Goal: Use online tool/utility: Utilize a website feature to perform a specific function

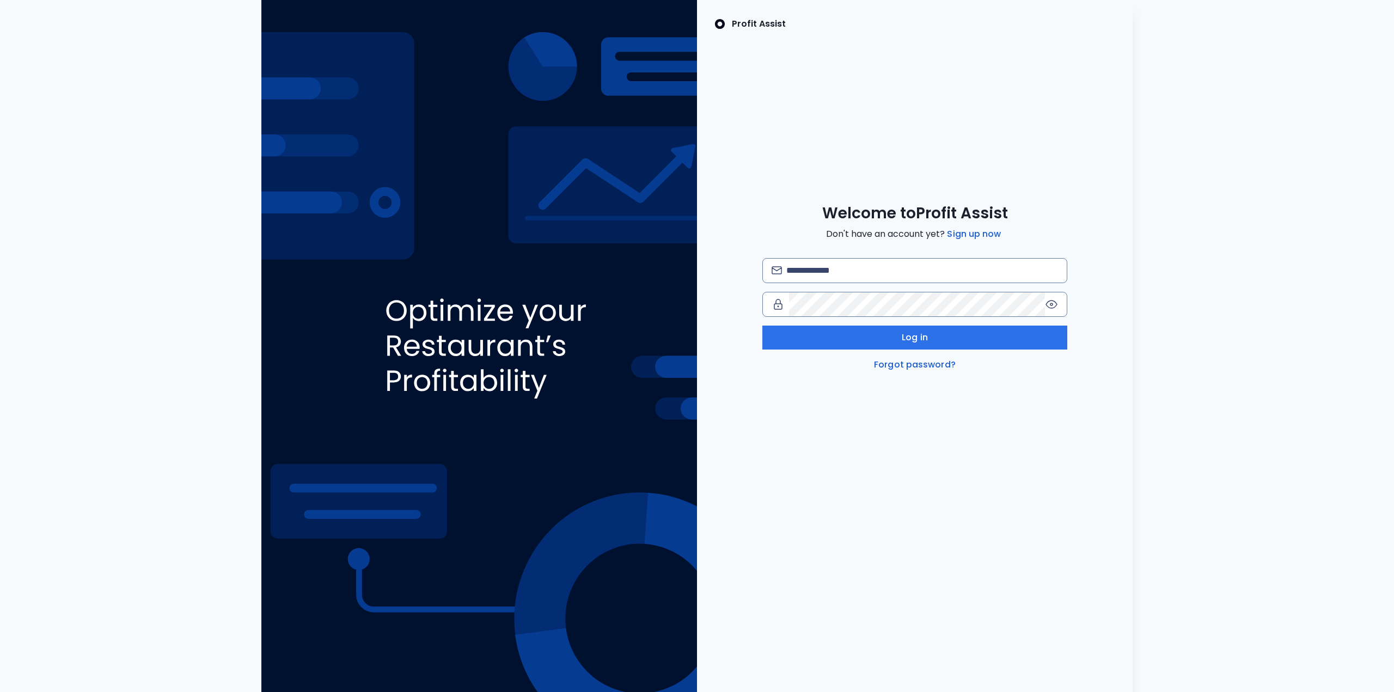
click at [23, 39] on div "Profit Assist Welcome to Profit Assist Don't have an account yet? Sign up now L…" at bounding box center [697, 346] width 1377 height 692
click at [867, 272] on input "email" at bounding box center [923, 271] width 272 height 24
type input "**********"
click at [863, 336] on button "Log in" at bounding box center [915, 338] width 305 height 24
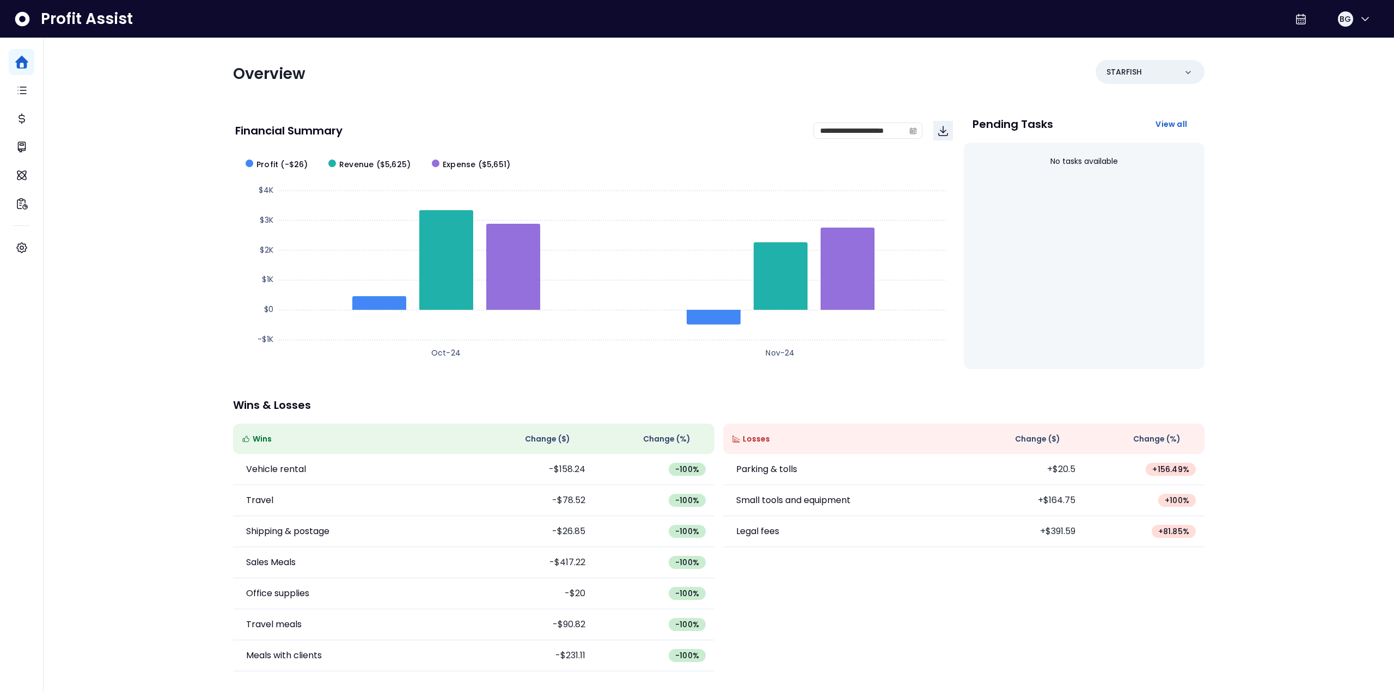
drag, startPoint x: 120, startPoint y: 472, endPoint x: 101, endPoint y: 434, distance: 42.9
click at [120, 472] on div "**********" at bounding box center [719, 341] width 1351 height 683
click at [59, 89] on p "Tasks" at bounding box center [48, 90] width 26 height 13
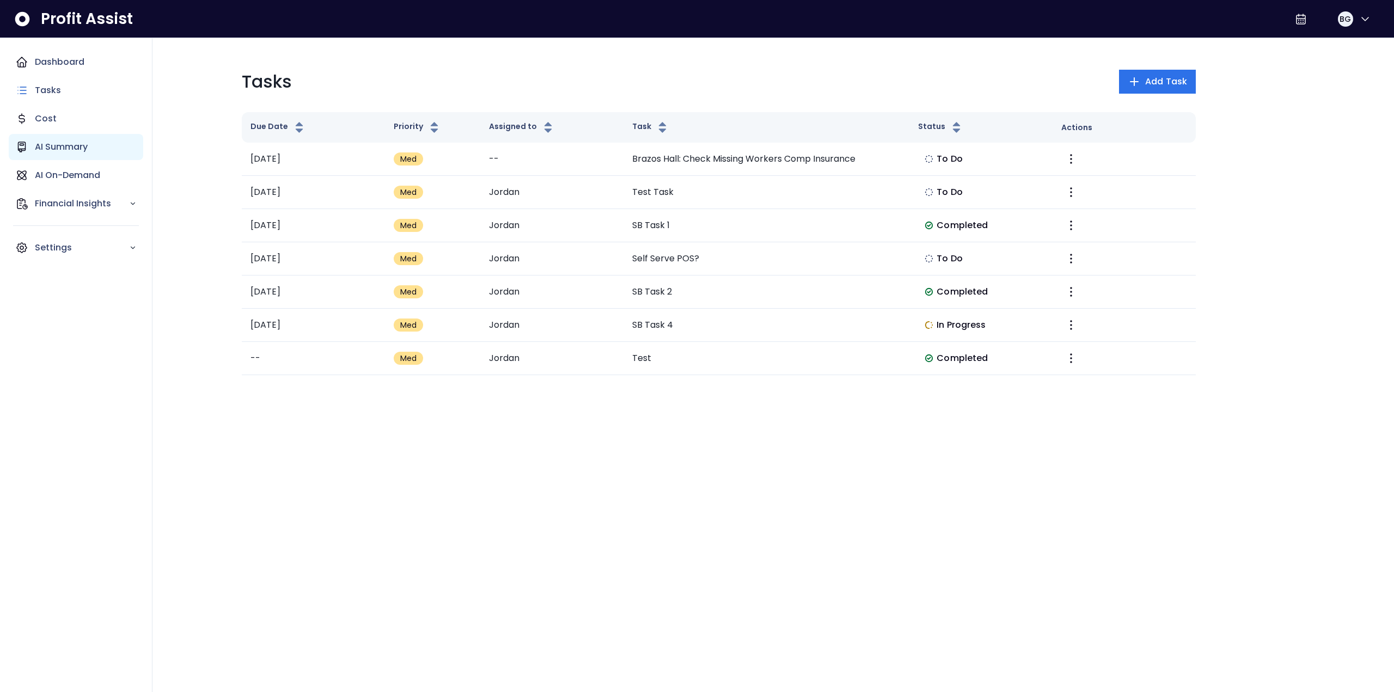
click at [75, 151] on p "AI Summary" at bounding box center [61, 147] width 53 height 13
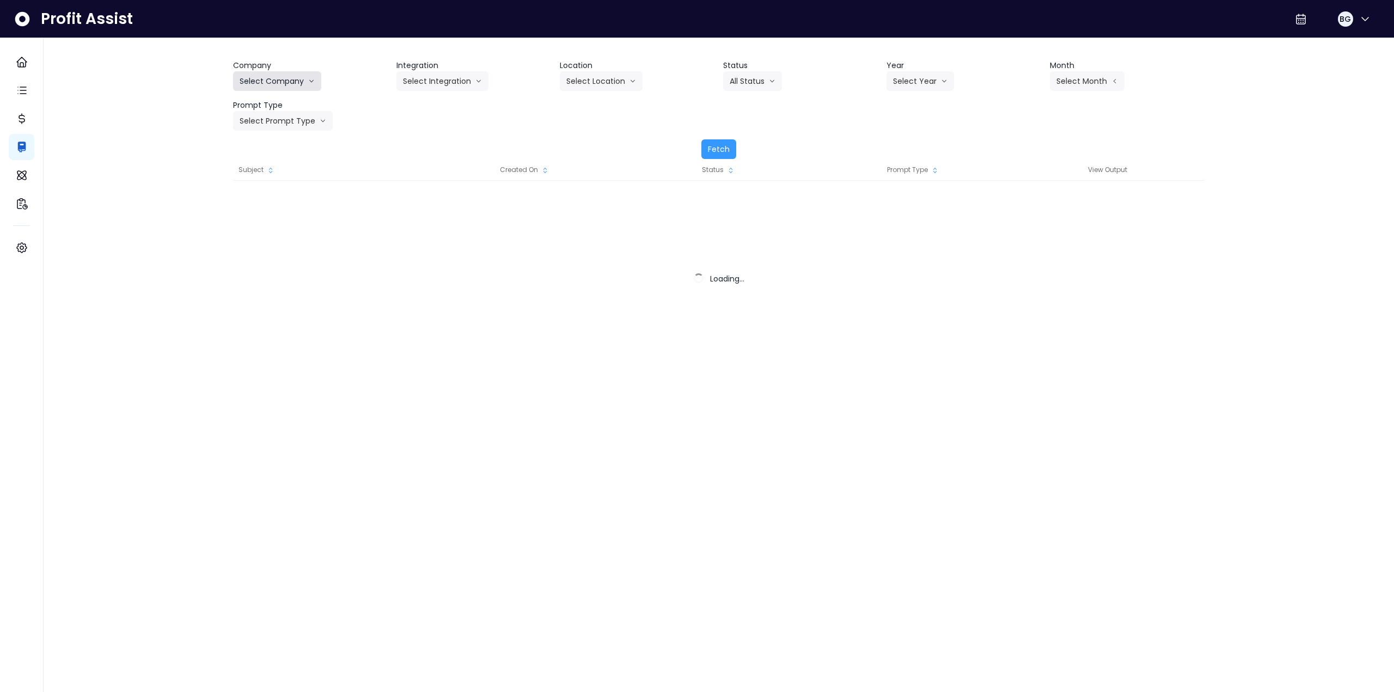
click at [283, 85] on button "Select Company" at bounding box center [277, 81] width 88 height 20
click at [282, 80] on button "Select Company" at bounding box center [277, 81] width 88 height 20
click at [292, 89] on button "Select Company" at bounding box center [277, 81] width 88 height 20
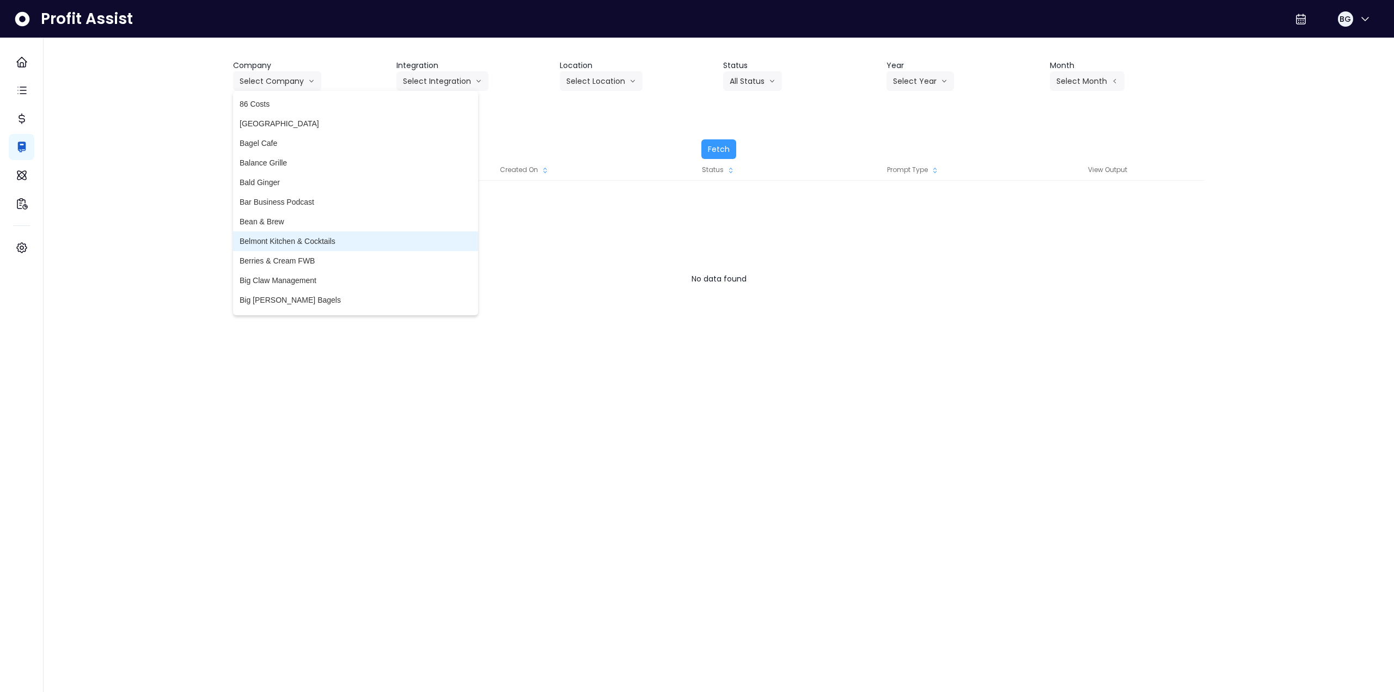
click at [306, 237] on span "Belmont Kitchen & Cocktails" at bounding box center [356, 241] width 232 height 11
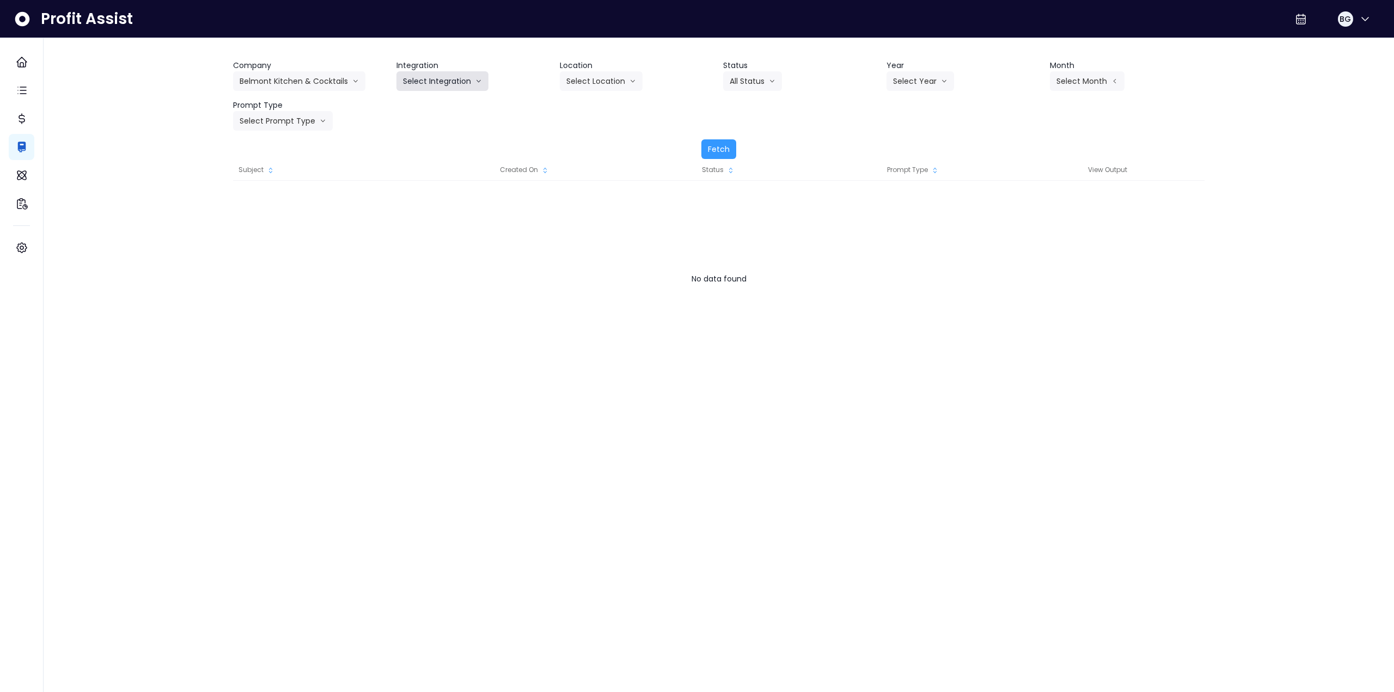
click at [423, 75] on button "Select Integration" at bounding box center [443, 81] width 92 height 20
click at [419, 103] on span "Quickbooks" at bounding box center [423, 104] width 40 height 11
drag, startPoint x: 912, startPoint y: 82, endPoint x: 906, endPoint y: 130, distance: 48.3
click at [913, 82] on button "Select Year" at bounding box center [921, 81] width 68 height 20
drag, startPoint x: 906, startPoint y: 138, endPoint x: 1057, endPoint y: 106, distance: 153.6
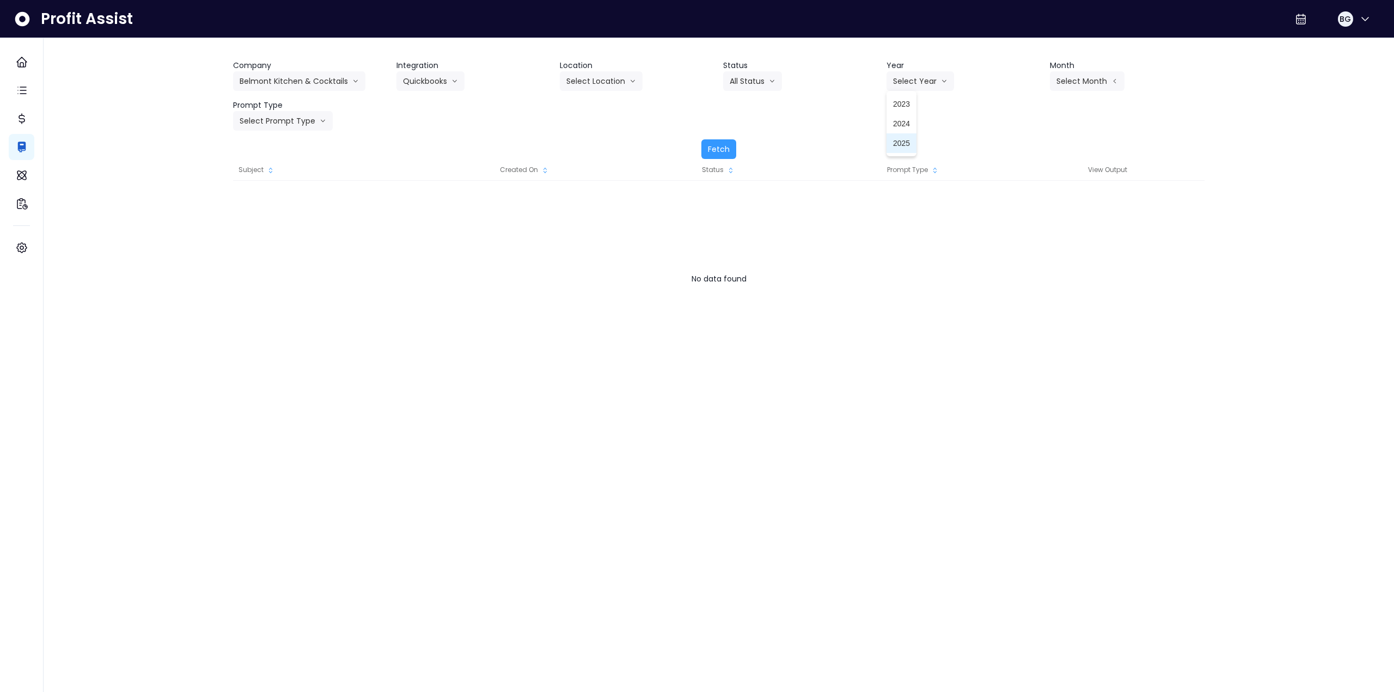
click at [907, 138] on span "2025" at bounding box center [901, 143] width 17 height 11
click at [1088, 87] on button "Select Month" at bounding box center [1087, 81] width 75 height 20
click at [1033, 216] on li "Aug" at bounding box center [1033, 222] width 34 height 20
click at [279, 122] on button "Select Prompt Type" at bounding box center [283, 121] width 100 height 20
click at [275, 217] on span "Monthly Summary" at bounding box center [271, 222] width 62 height 11
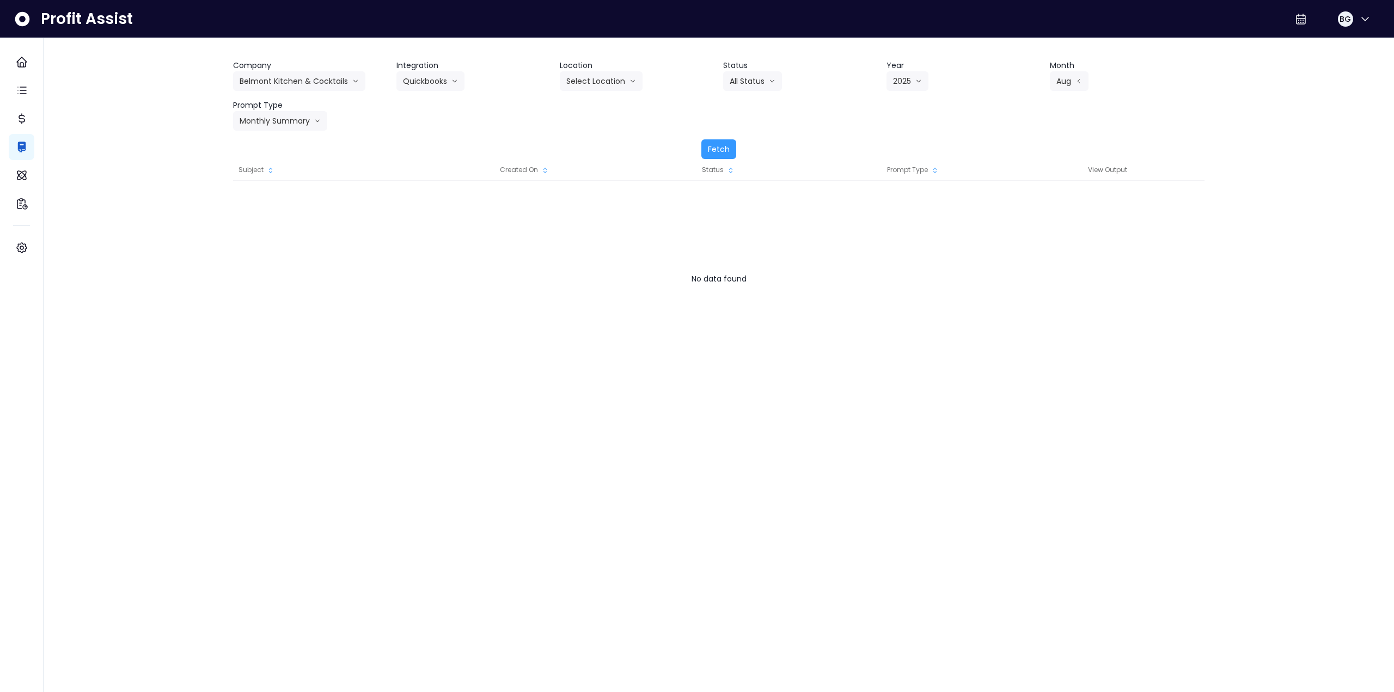
click at [604, 91] on div "Company Belmont Kitchen & Cocktails 86 Costs Asti Bagel Cafe Balance Grille Bal…" at bounding box center [719, 95] width 972 height 71
click at [725, 151] on button "Fetch" at bounding box center [719, 149] width 35 height 20
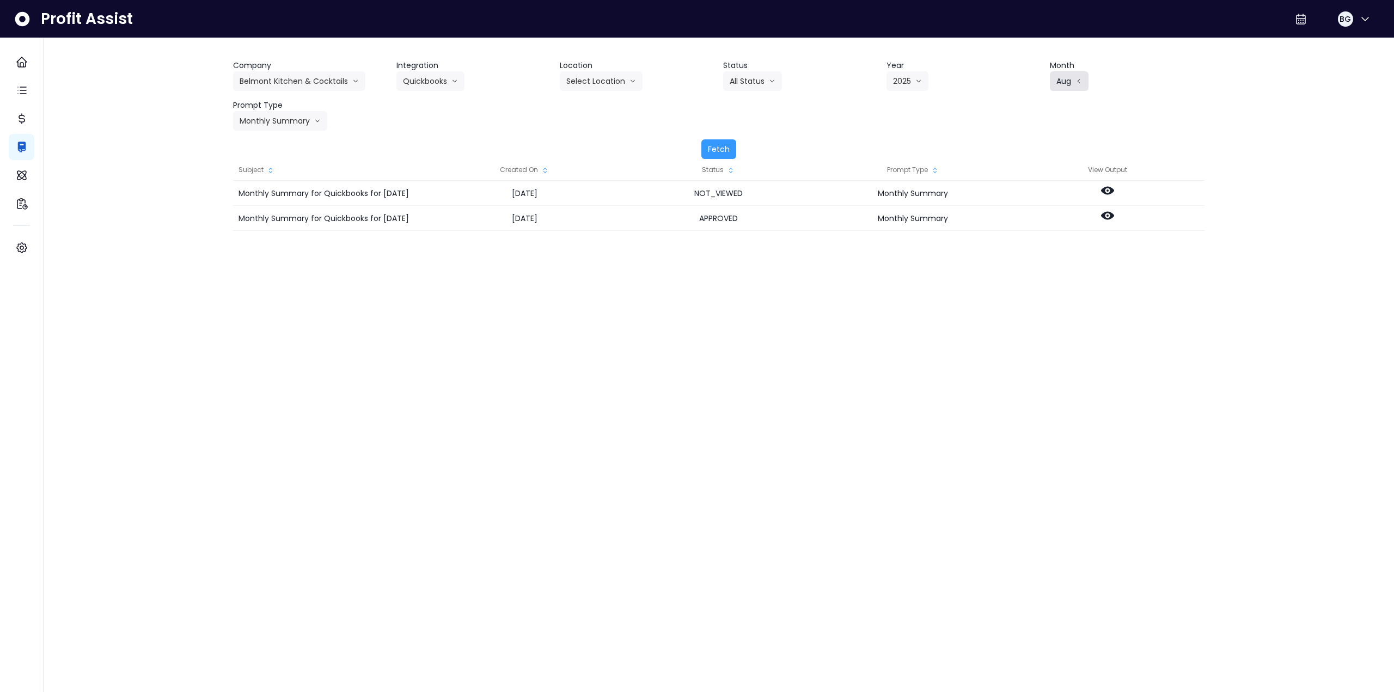
click at [1066, 85] on button "Aug" at bounding box center [1069, 81] width 39 height 20
click at [1022, 242] on span "Sept" at bounding box center [1032, 241] width 21 height 11
click at [722, 163] on div "Status" at bounding box center [719, 170] width 194 height 22
click at [719, 152] on button "Fetch" at bounding box center [719, 149] width 35 height 20
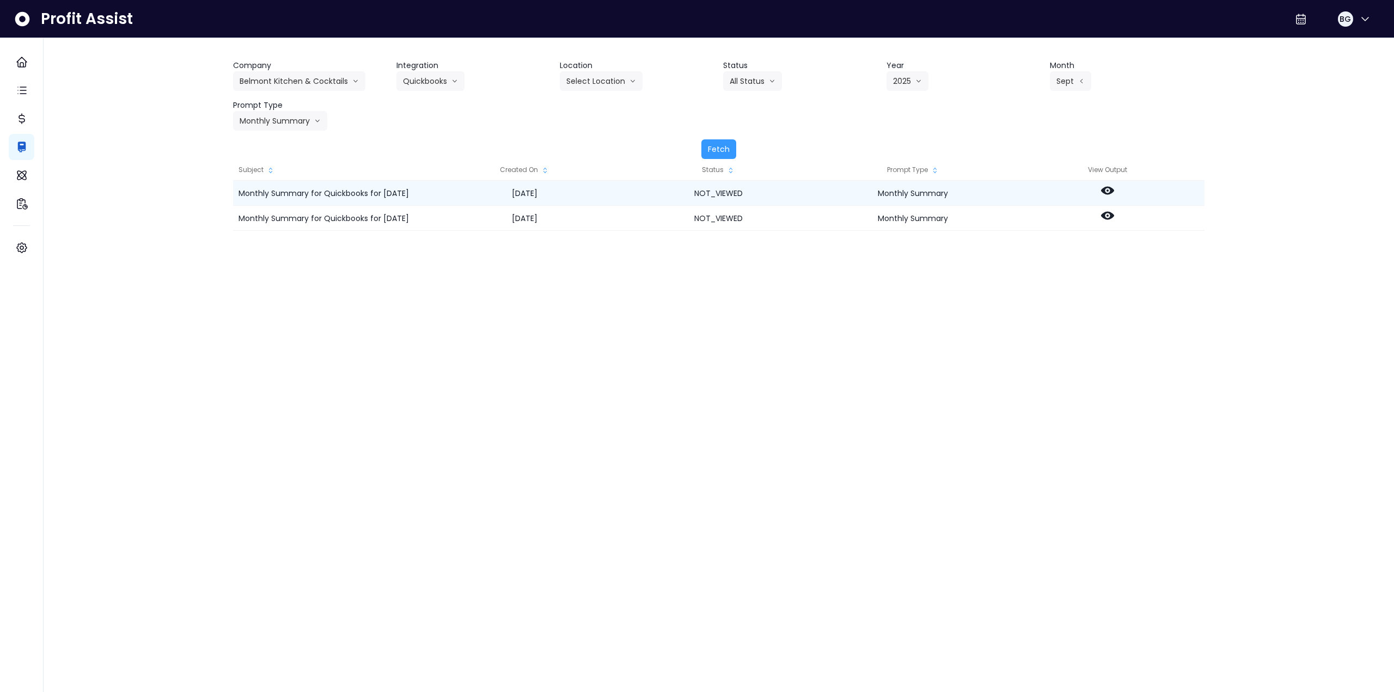
click at [1109, 190] on icon at bounding box center [1107, 190] width 13 height 13
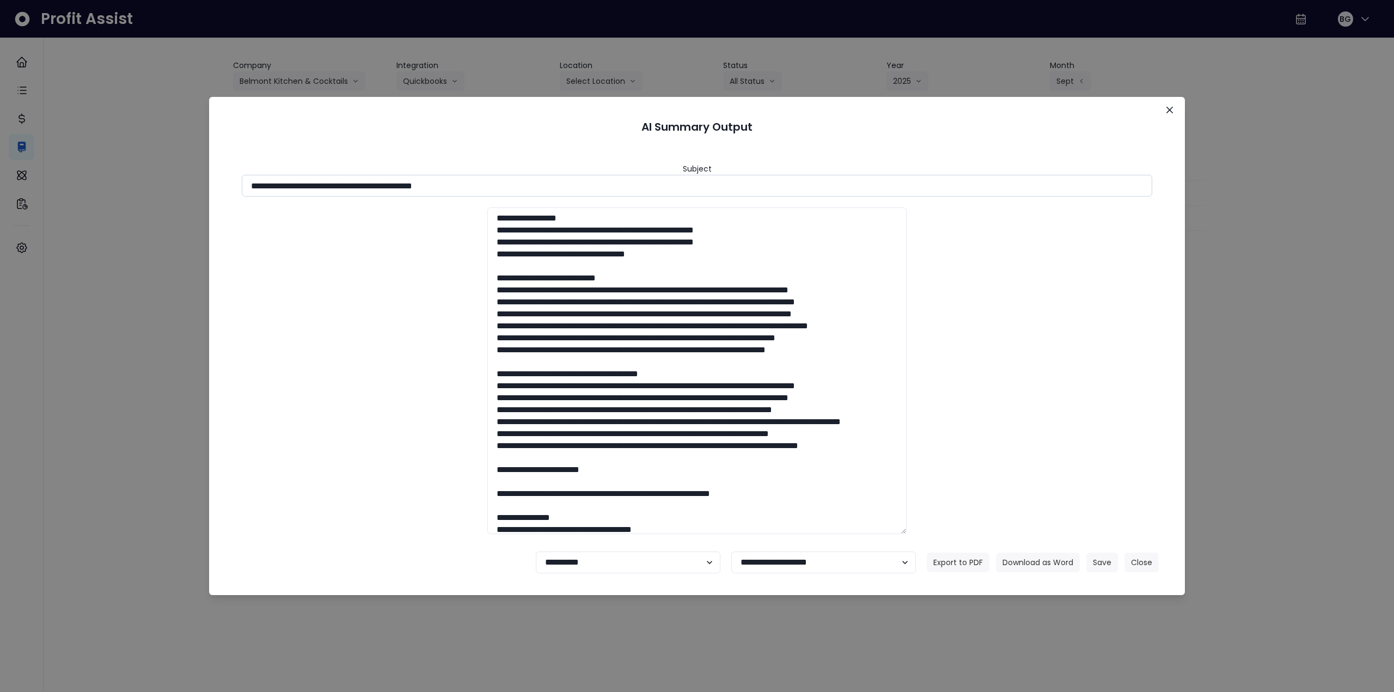
drag, startPoint x: 415, startPoint y: 186, endPoint x: 563, endPoint y: 185, distance: 148.7
click at [563, 185] on input "**********" at bounding box center [697, 186] width 911 height 22
click at [1042, 563] on button "Download as Word" at bounding box center [1038, 563] width 84 height 20
click at [1254, 304] on div "**********" at bounding box center [697, 346] width 1394 height 692
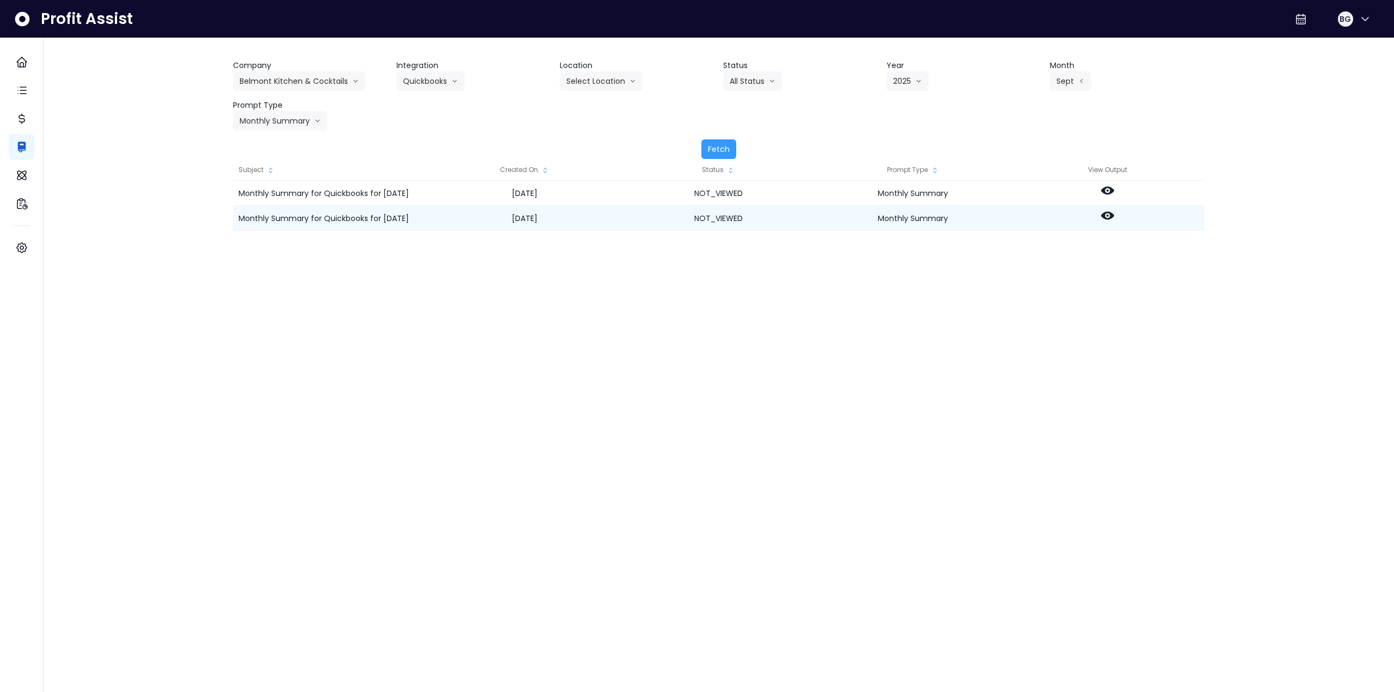
click at [1115, 219] on div at bounding box center [1107, 218] width 194 height 25
click at [1103, 216] on icon at bounding box center [1107, 216] width 13 height 8
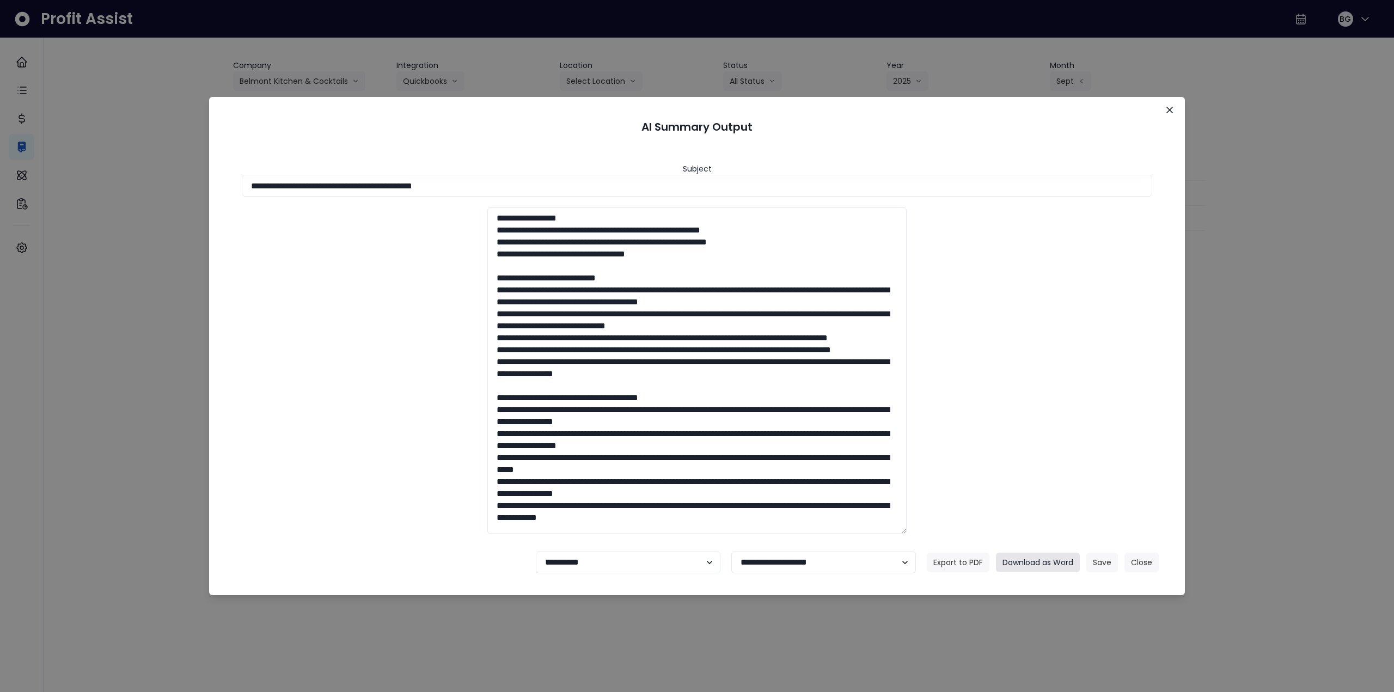
click at [1049, 563] on button "Download as Word" at bounding box center [1038, 563] width 84 height 20
